Goal: Book appointment/travel/reservation

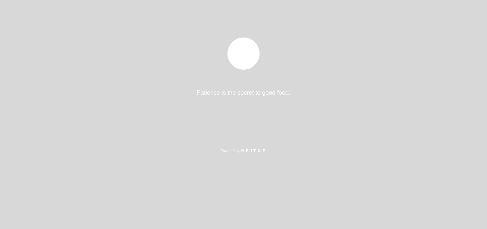
select select "pt"
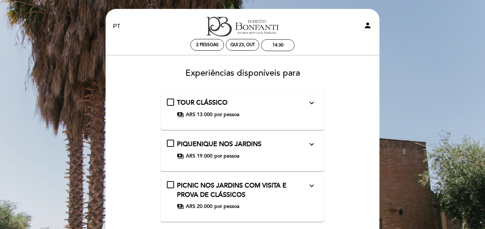
click at [172, 187] on div "PICNIC NOS JARDINS COM VISITA E PROVA DE CLÁSSICOS expand_more Visita guiada à …" at bounding box center [243, 195] width 152 height 29
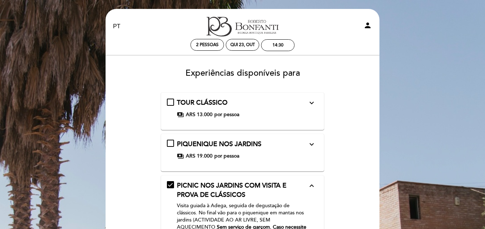
drag, startPoint x: 351, startPoint y: 166, endPoint x: 351, endPoint y: 158, distance: 7.8
click at [351, 158] on form "TOUR CLÁSSICO expand_more Visita guiada com degustação de 3 vinhos selecionados…" at bounding box center [243, 229] width 264 height 275
drag, startPoint x: 359, startPoint y: 120, endPoint x: 364, endPoint y: 92, distance: 28.3
click at [364, 92] on div "Experiências disponíveis para TOUR CLÁSSICO expand_more Visita guiada com degus…" at bounding box center [243, 215] width 264 height 304
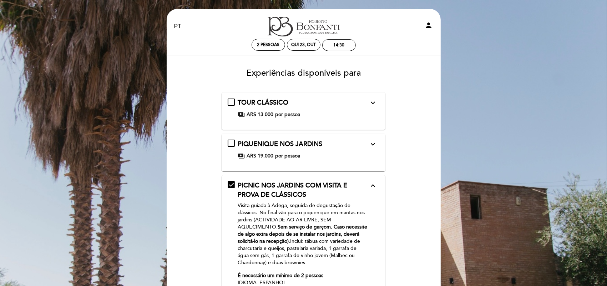
drag, startPoint x: 471, startPoint y: 0, endPoint x: 443, endPoint y: 159, distance: 161.0
click at [443, 159] on div "EN ES PT Turismo - Bodega [PERSON_NAME] person 2 pessoas Qui 23, out 14:30 Bem …" at bounding box center [303, 222] width 285 height 426
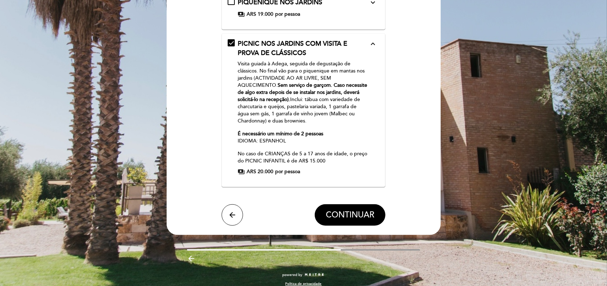
scroll to position [149, 0]
